Goal: Find specific page/section: Find specific page/section

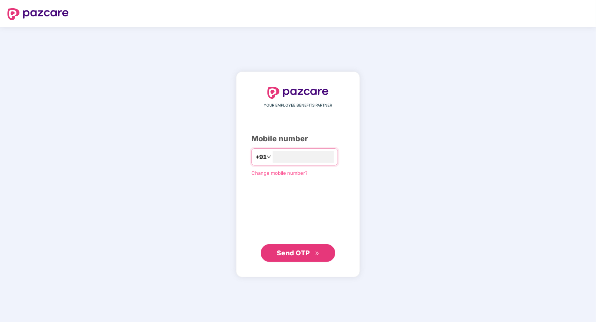
type input "**********"
click at [289, 251] on span "Send OTP" at bounding box center [293, 253] width 33 height 8
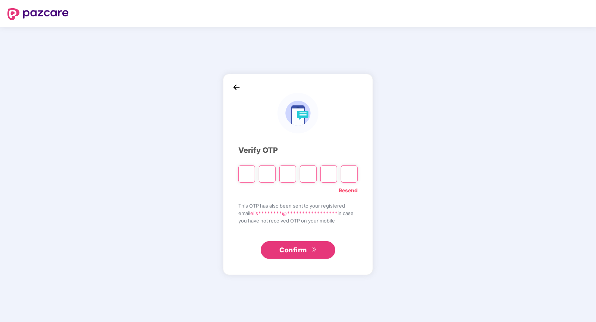
type input "*"
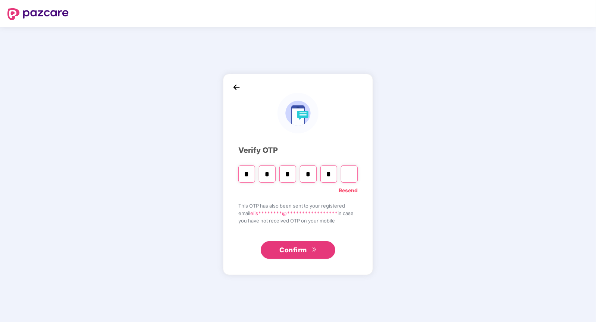
type input "*"
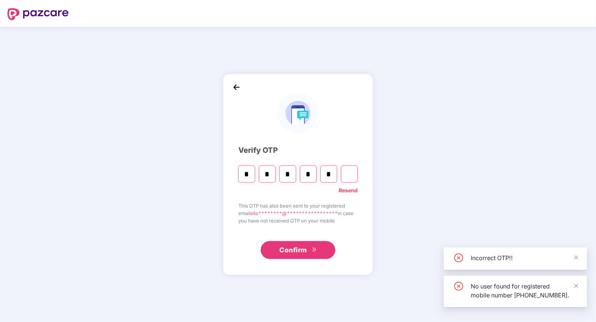
type input "*"
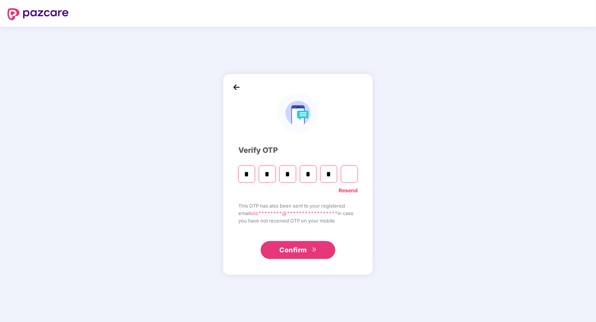
type input "*"
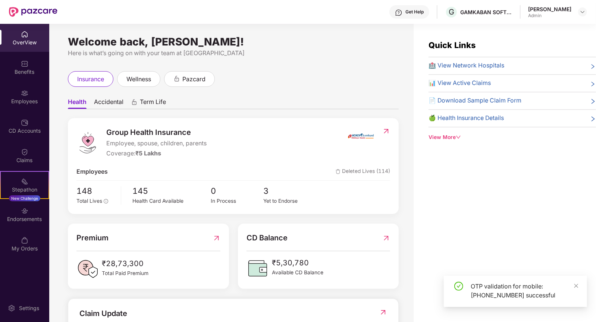
click at [115, 101] on span "Accidental" at bounding box center [108, 103] width 29 height 11
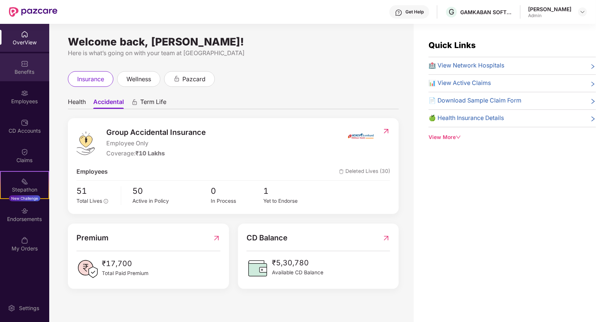
click at [27, 69] on div "Benefits" at bounding box center [24, 71] width 49 height 7
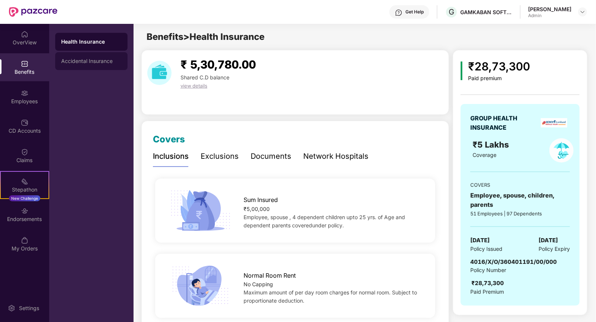
click at [107, 62] on div "Accidental Insurance" at bounding box center [91, 61] width 60 height 6
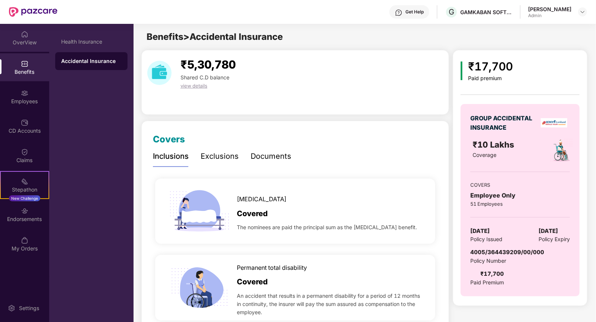
click at [19, 38] on div "OverView" at bounding box center [24, 38] width 49 height 28
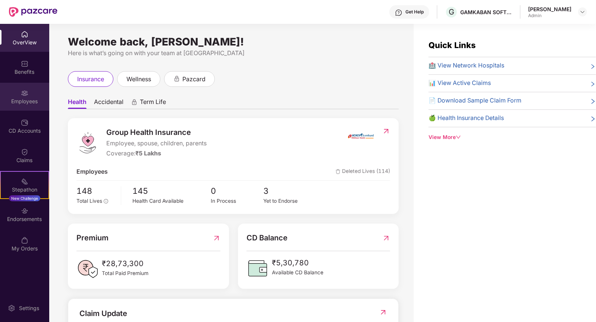
click at [29, 96] on div "Employees" at bounding box center [24, 97] width 49 height 28
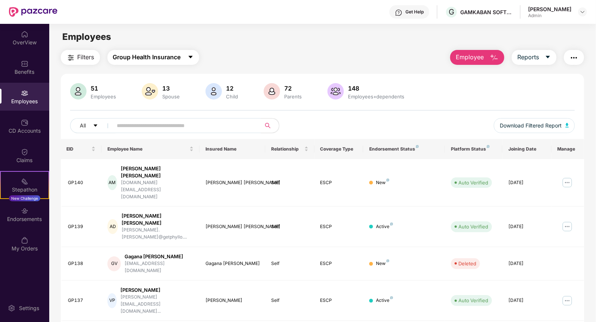
click at [149, 60] on span "Group Health Insurance" at bounding box center [147, 57] width 68 height 9
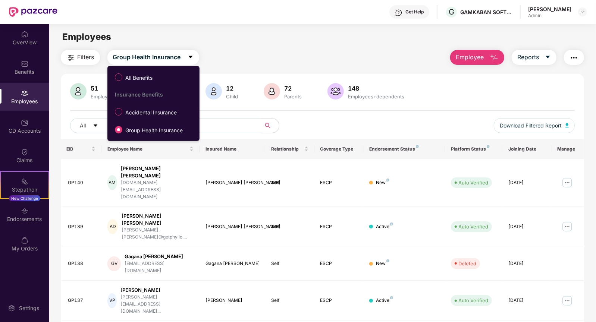
click at [242, 28] on main "Employees Filters Group Health Insurance Employee Reports 51 Employees 13 Spous…" at bounding box center [322, 185] width 546 height 322
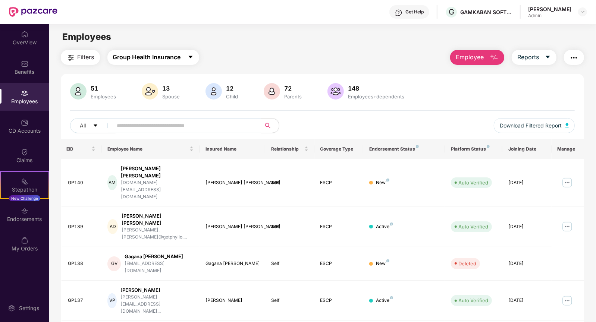
click at [163, 64] on button "Group Health Insurance" at bounding box center [153, 57] width 92 height 15
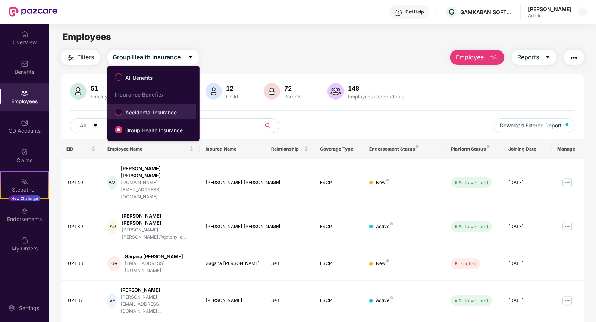
click at [156, 114] on span "Accidental Insurance" at bounding box center [150, 113] width 57 height 8
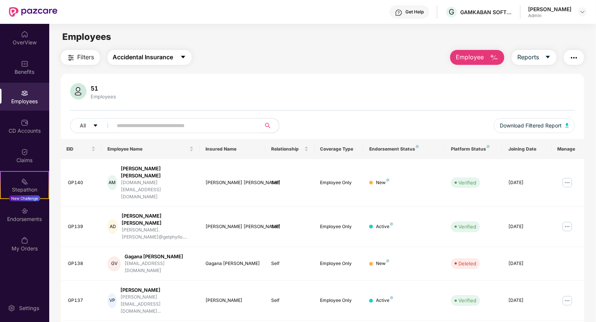
drag, startPoint x: 176, startPoint y: 57, endPoint x: 149, endPoint y: 21, distance: 45.1
click at [149, 21] on div "Get Help G GAMKABAN SOFTWARE PRIVATE LIMITED [PERSON_NAME] Admin OverView Benef…" at bounding box center [298, 161] width 596 height 322
